Goal: Find specific page/section

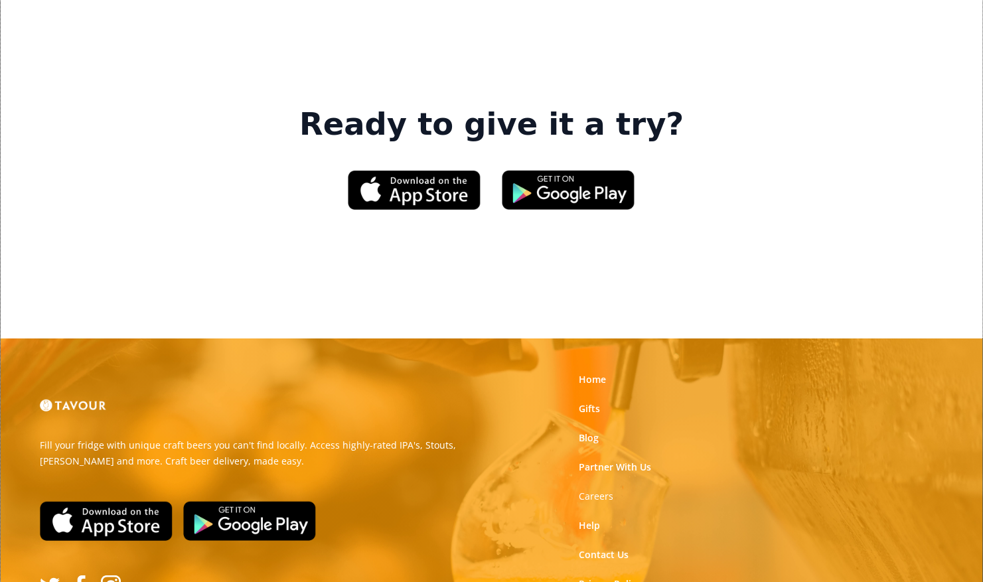
scroll to position [2058, 0]
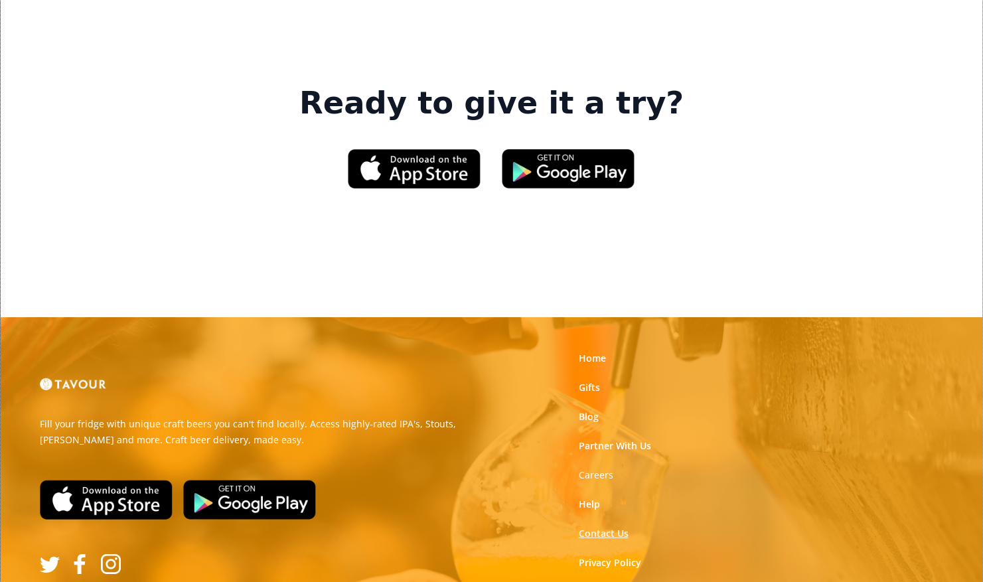
click at [591, 527] on link "Contact Us" at bounding box center [603, 533] width 50 height 13
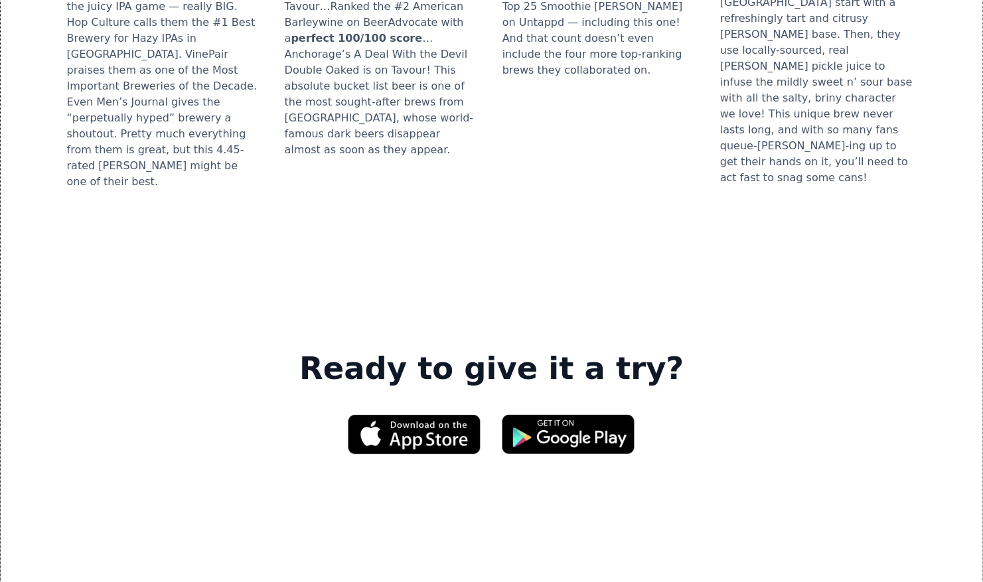
scroll to position [2058, 0]
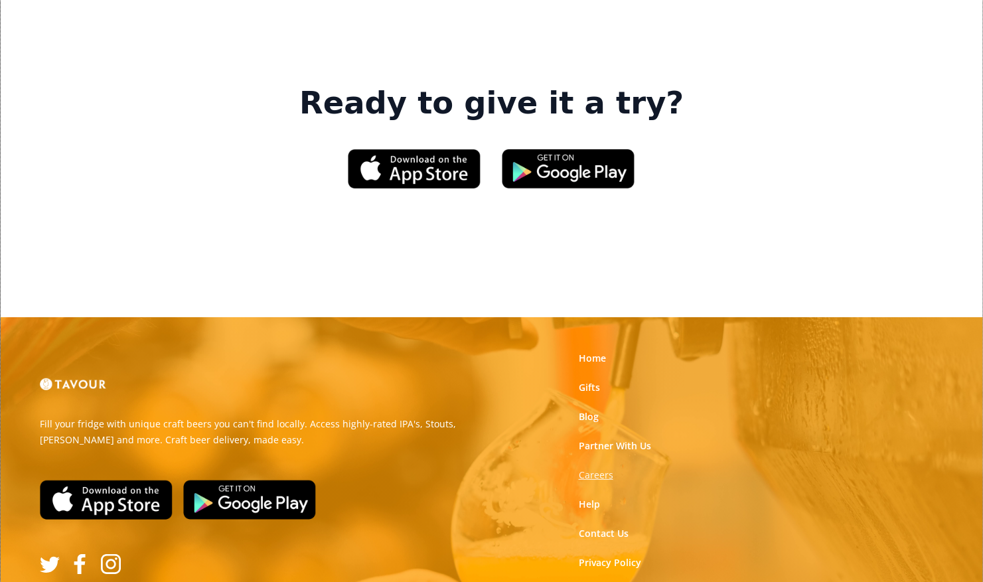
click at [594, 469] on strong "Careers" at bounding box center [595, 475] width 35 height 13
